Goal: Ask a question

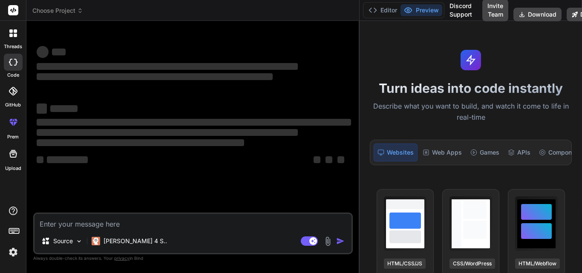
drag, startPoint x: 209, startPoint y: 94, endPoint x: 581, endPoint y: 155, distance: 377.5
click at [581, 155] on div "Choose Project Created with Pixso. Bind AI Web Search Created with Pixso. Code …" at bounding box center [303, 136] width 555 height 273
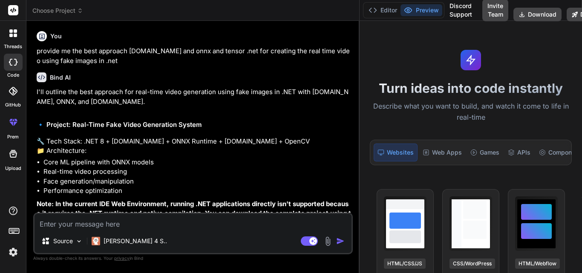
type textarea "x"
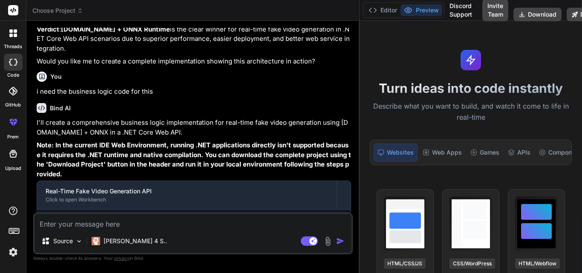
scroll to position [1111, 0]
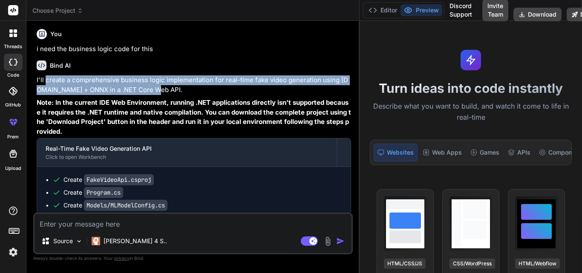
drag, startPoint x: 46, startPoint y: 91, endPoint x: 169, endPoint y: 95, distance: 123.5
click at [169, 95] on p "I'll create a comprehensive business logic implementation for real-time fake vi…" at bounding box center [194, 84] width 314 height 19
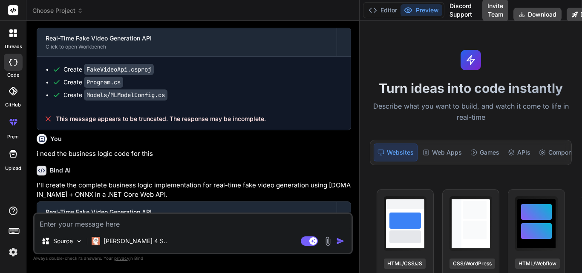
scroll to position [1239, 0]
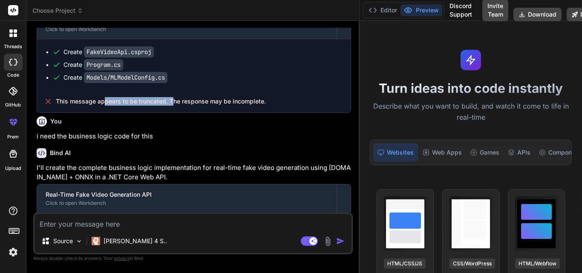
drag, startPoint x: 108, startPoint y: 111, endPoint x: 171, endPoint y: 112, distance: 63.0
click at [171, 106] on span "This message appears to be truncated. The response may be incomplete." at bounding box center [161, 101] width 210 height 9
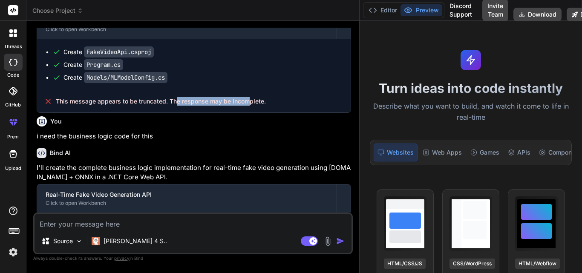
drag, startPoint x: 176, startPoint y: 111, endPoint x: 248, endPoint y: 111, distance: 72.0
click at [248, 106] on span "This message appears to be truncated. The response may be incomplete." at bounding box center [161, 101] width 210 height 9
drag, startPoint x: 246, startPoint y: 113, endPoint x: 239, endPoint y: 115, distance: 7.1
click at [246, 106] on span "This message appears to be truncated. The response may be incomplete." at bounding box center [161, 101] width 210 height 9
click at [160, 124] on div "You i need the business logic code for this" at bounding box center [194, 127] width 314 height 29
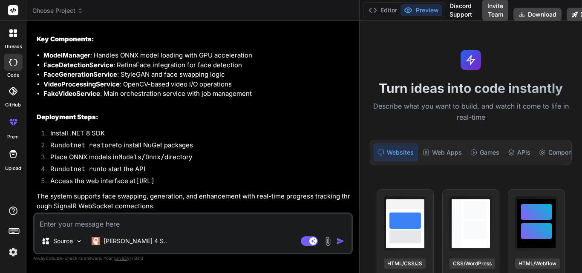
scroll to position [1785, 0]
drag, startPoint x: 359, startPoint y: 143, endPoint x: 409, endPoint y: 146, distance: 50.4
click at [409, 146] on div "Choose Project Created with Pixso. Bind AI Web Search Created with Pixso. Code …" at bounding box center [303, 136] width 555 height 273
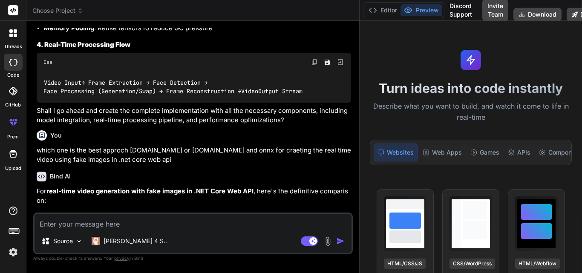
scroll to position [252, 0]
